Goal: Check status: Check status

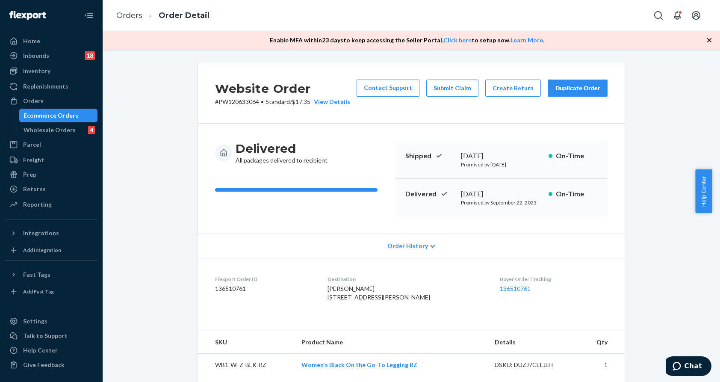
click at [58, 115] on div "Ecommerce Orders" at bounding box center [51, 115] width 55 height 9
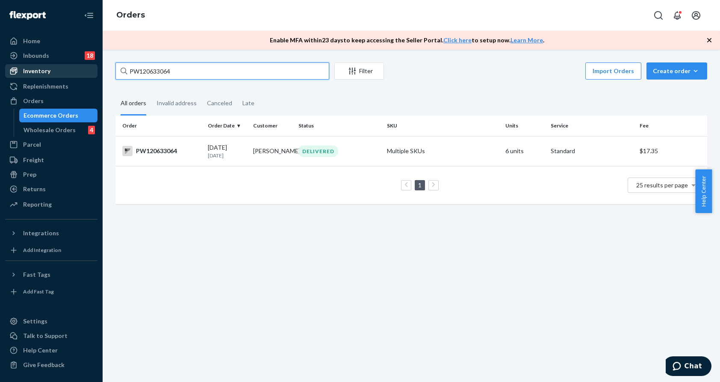
drag, startPoint x: 189, startPoint y: 69, endPoint x: 81, endPoint y: 77, distance: 108.0
click at [81, 77] on div "Home Inbounds 18 Shipping Plans Problems 18 Inventory Products Branded Packagin…" at bounding box center [360, 191] width 720 height 382
paste input "06647"
type input "PW120606647"
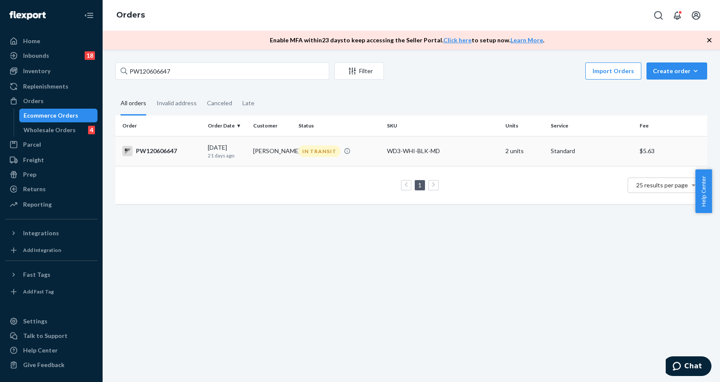
click at [255, 153] on td "[PERSON_NAME]" at bounding box center [272, 151] width 45 height 30
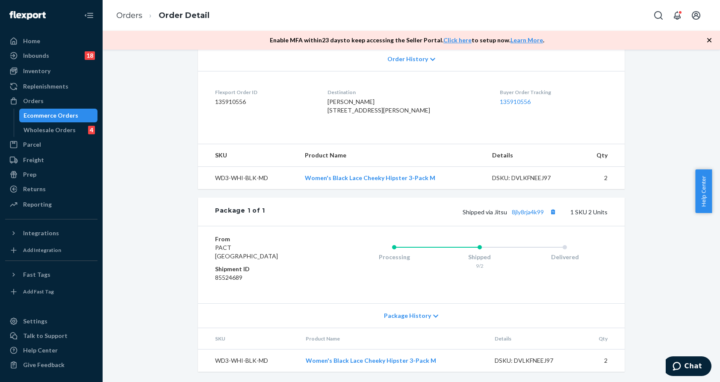
scroll to position [224, 0]
click at [456, 288] on div "Processing Shipped 9/2 Delivered" at bounding box center [462, 265] width 290 height 60
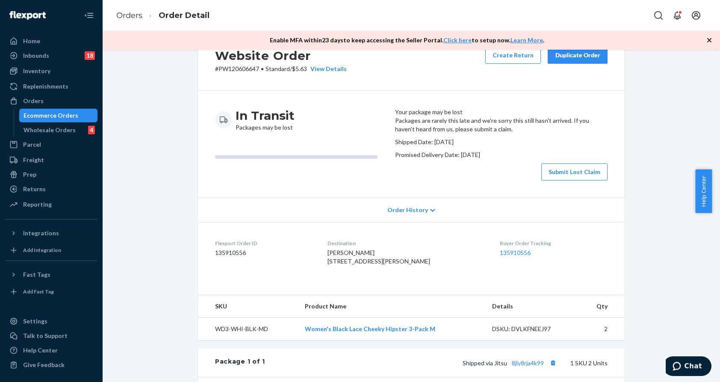
scroll to position [0, 0]
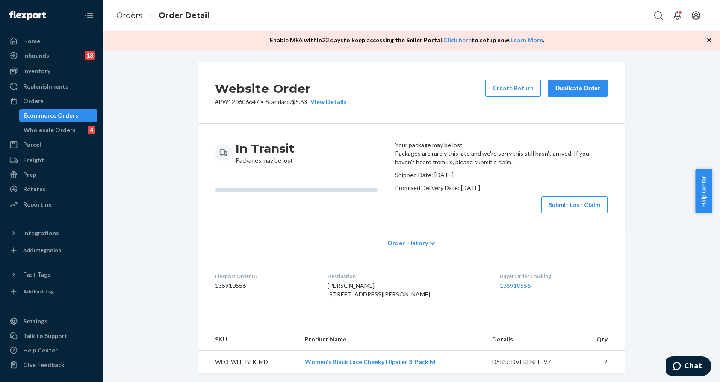
click at [240, 102] on p "# PW120606647 • Standard / $5.63 View Details" at bounding box center [281, 101] width 132 height 9
copy p "PW120606647"
click at [39, 118] on div "Ecommerce Orders" at bounding box center [51, 115] width 55 height 9
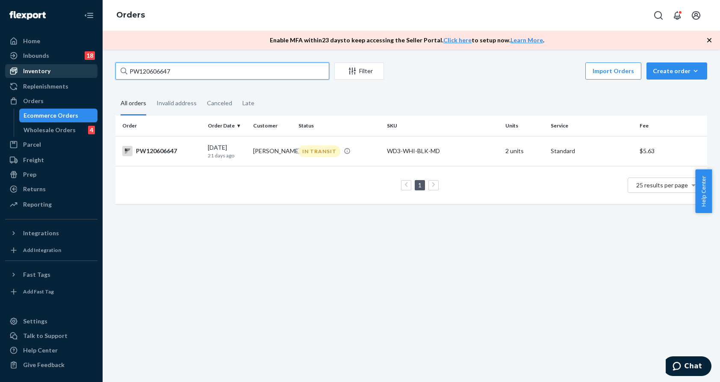
drag, startPoint x: 165, startPoint y: 73, endPoint x: 24, endPoint y: 65, distance: 141.8
click at [24, 65] on div "Home Inbounds 18 Shipping Plans Problems 18 Inventory Products Branded Packagin…" at bounding box center [360, 191] width 720 height 382
paste input "7202"
type input "PW120672027"
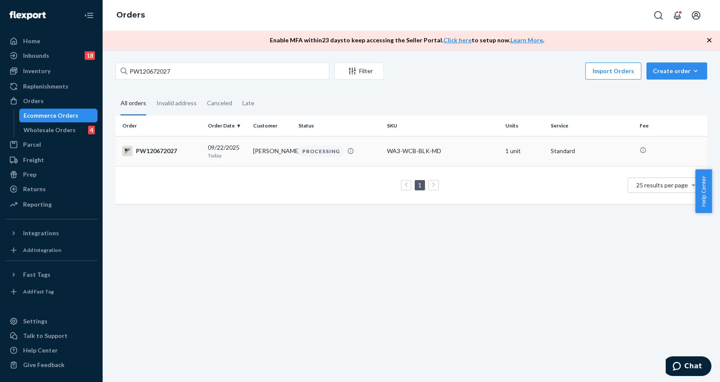
click at [257, 149] on td "[PERSON_NAME]" at bounding box center [272, 151] width 45 height 30
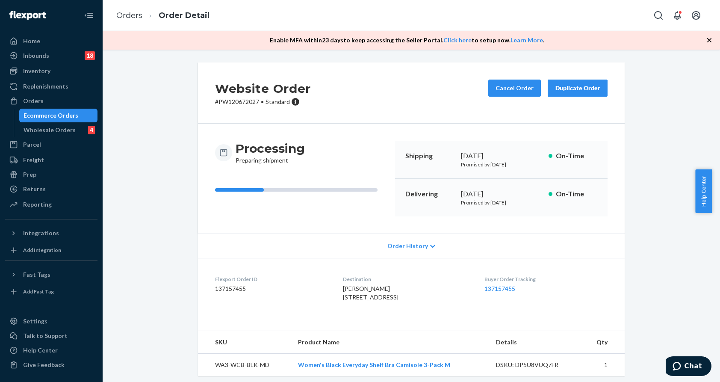
click at [40, 109] on div "Ecommerce Orders" at bounding box center [58, 115] width 77 height 12
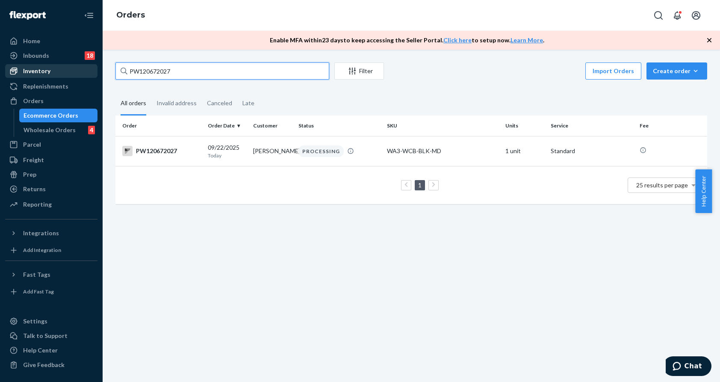
drag, startPoint x: 196, startPoint y: 71, endPoint x: 73, endPoint y: 64, distance: 123.3
click at [74, 65] on div "Home Inbounds 18 Shipping Plans Problems 18 Inventory Products Branded Packagin…" at bounding box center [360, 191] width 720 height 382
paste input "61555"
type input "PW120661555"
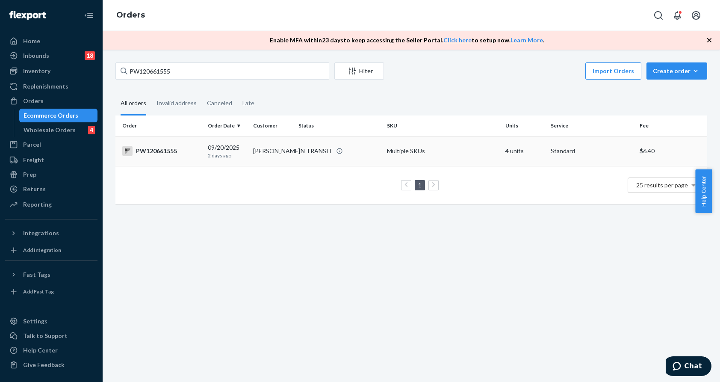
click at [265, 150] on td "[PERSON_NAME]" at bounding box center [272, 151] width 45 height 30
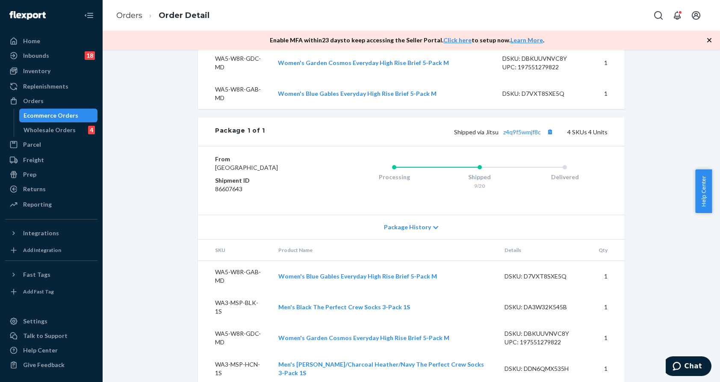
scroll to position [389, 0]
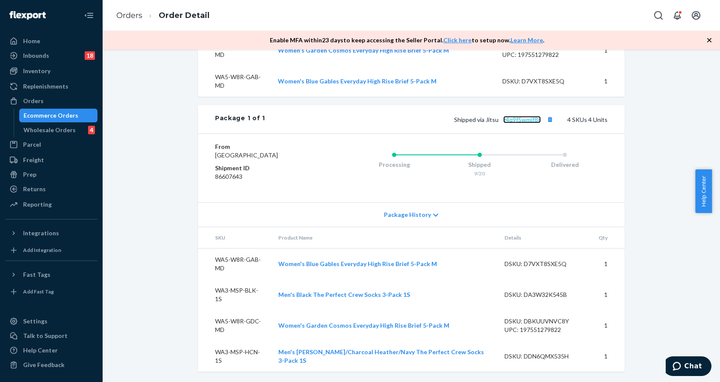
click at [527, 118] on link "z4q9f5wmjf8c" at bounding box center [522, 119] width 38 height 7
click at [65, 118] on div "Ecommerce Orders" at bounding box center [51, 115] width 55 height 9
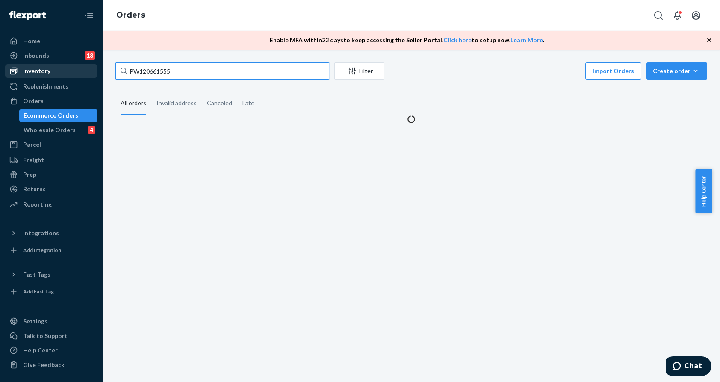
drag, startPoint x: 223, startPoint y: 70, endPoint x: 86, endPoint y: 74, distance: 136.9
click at [86, 74] on div "Home Inbounds 18 Shipping Plans Problems 18 Inventory Products Branded Packagin…" at bounding box center [360, 191] width 720 height 382
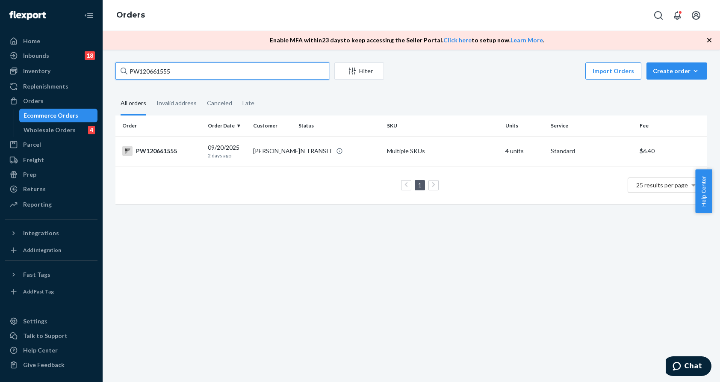
paste input "43694"
type input "PW120643694"
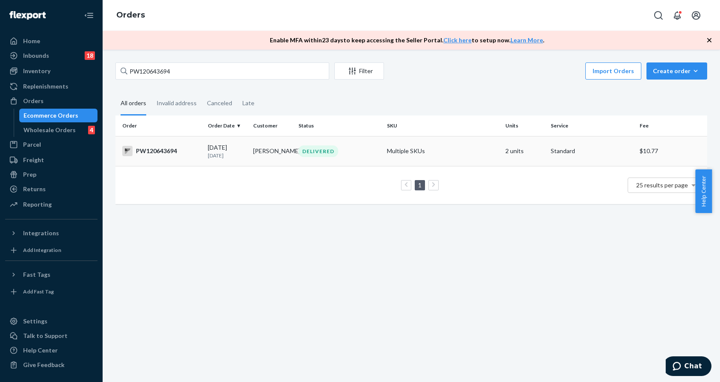
click at [300, 155] on div "DELIVERED" at bounding box center [318, 151] width 40 height 12
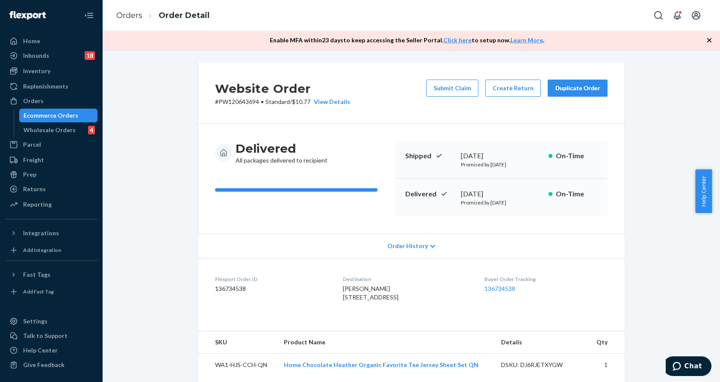
scroll to position [0, 0]
